Goal: Ask a question

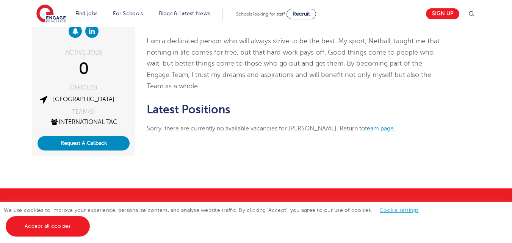
scroll to position [119, 0]
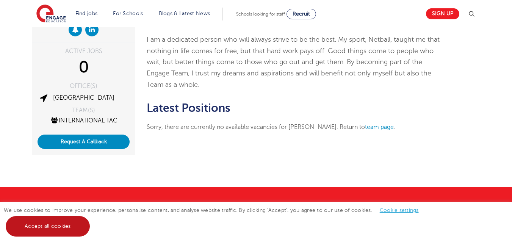
click at [62, 227] on link "Accept all cookies" at bounding box center [48, 226] width 84 height 20
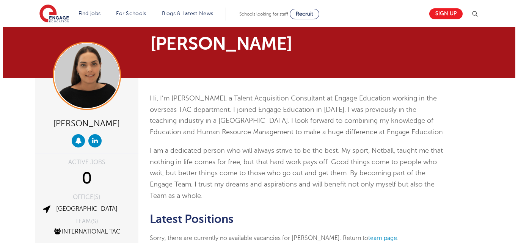
scroll to position [6, 0]
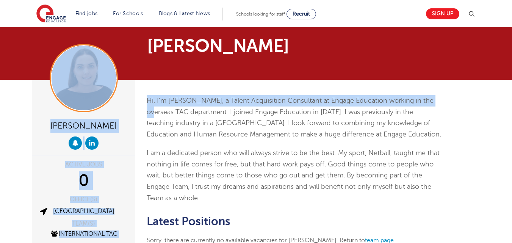
click at [474, 53] on main "Megan Oosthuizen Megan Oosthuizen ACTIVE JOBS 0 OFFICE(S) Toronto TEAM(S) Inter…" at bounding box center [256, 147] width 512 height 306
click at [474, 13] on img at bounding box center [471, 13] width 9 height 9
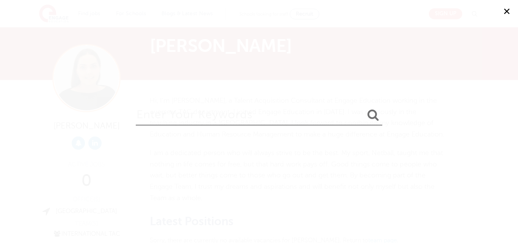
click at [234, 118] on input "search" at bounding box center [259, 113] width 246 height 25
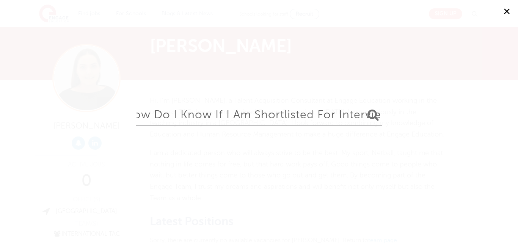
scroll to position [0, 22]
type input "How do I know if I am shortlisted for interview"
click at [364, 108] on button "submit" at bounding box center [373, 115] width 18 height 14
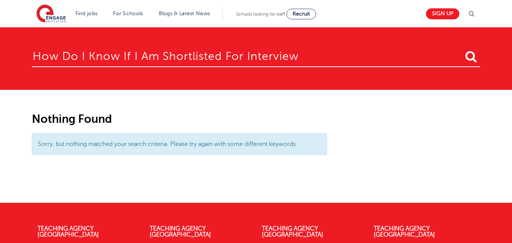
drag, startPoint x: 513, startPoint y: 188, endPoint x: 514, endPoint y: 83, distance: 105.0
click at [512, 83] on html "Find jobs All vacancies We have one of the UK's largest database. and with hund…" at bounding box center [256, 203] width 512 height 406
click at [307, 13] on span "Recruit" at bounding box center [301, 14] width 17 height 6
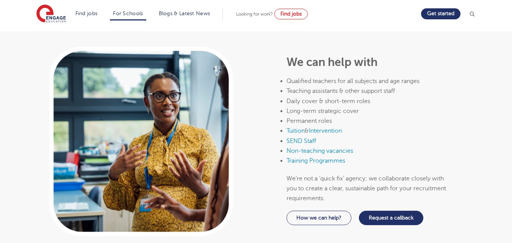
scroll to position [361, 0]
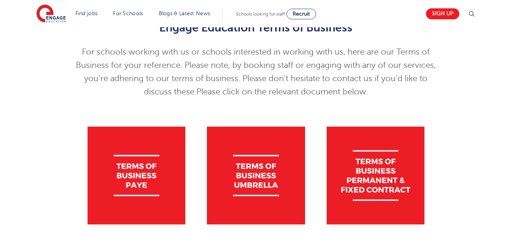
scroll to position [114, 0]
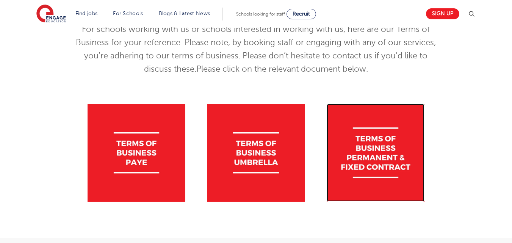
click at [370, 155] on img at bounding box center [376, 153] width 98 height 98
